Goal: Navigation & Orientation: Go to known website

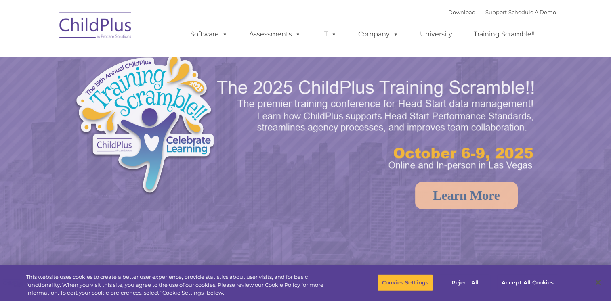
select select "MEDIUM"
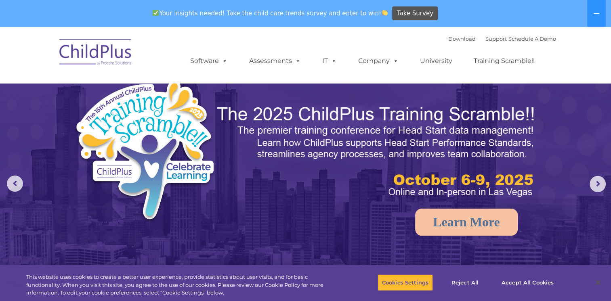
click at [84, 46] on img at bounding box center [95, 53] width 81 height 40
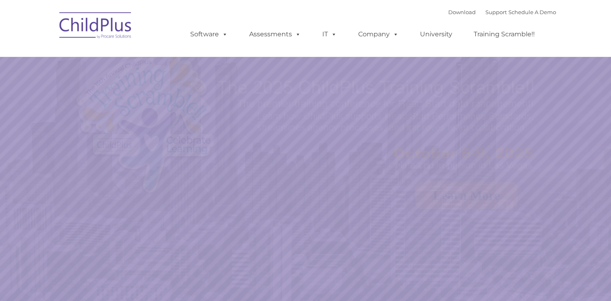
select select "MEDIUM"
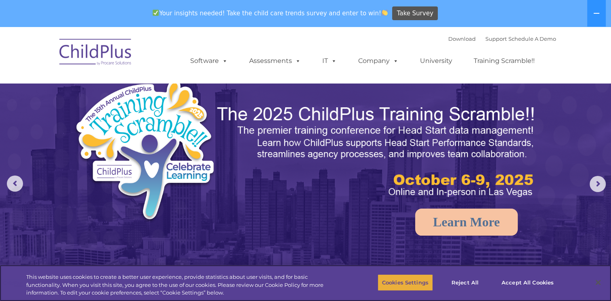
click at [382, 276] on div "Cookies Settings Reject All Accept All Cookies" at bounding box center [471, 283] width 186 height 29
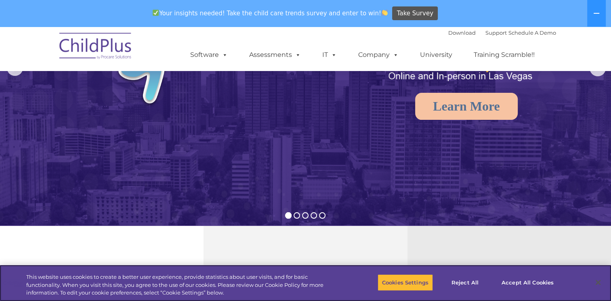
scroll to position [122, 0]
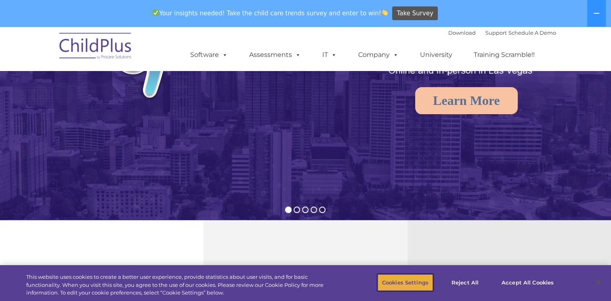
click at [416, 283] on button "Cookies Settings" at bounding box center [405, 282] width 55 height 17
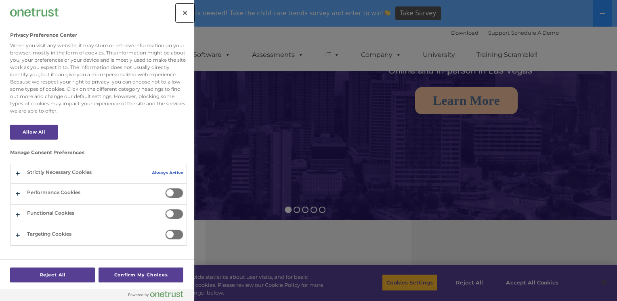
click at [183, 11] on button "Close" at bounding box center [185, 13] width 18 height 18
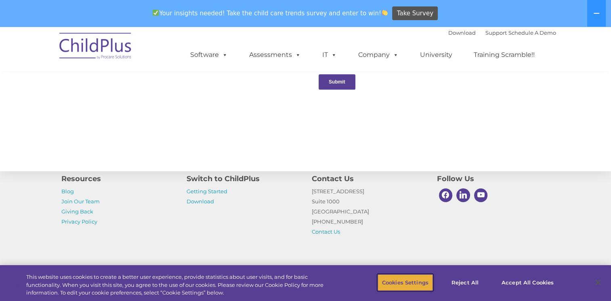
scroll to position [867, 0]
